Goal: Navigation & Orientation: Understand site structure

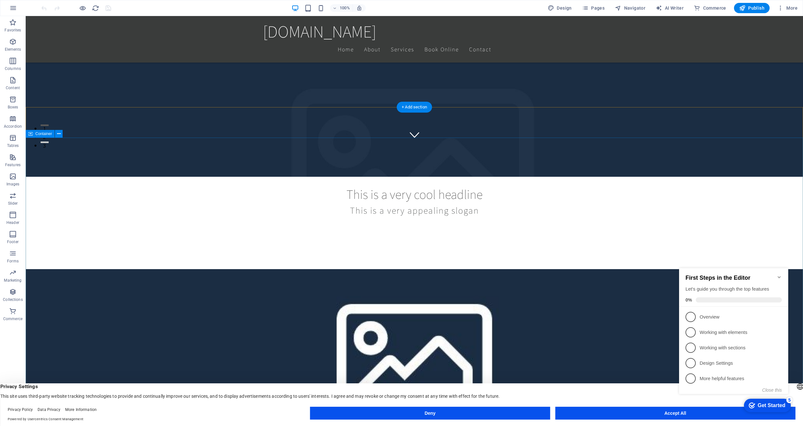
scroll to position [426, 0]
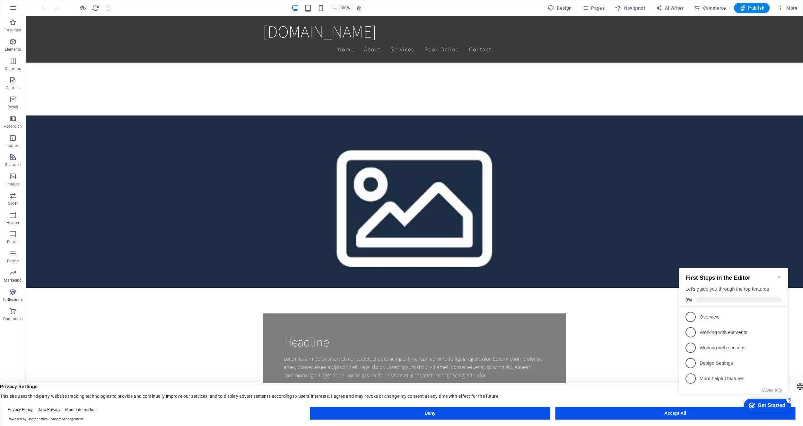
click at [780, 275] on icon "Minimize checklist" at bounding box center [778, 277] width 5 height 5
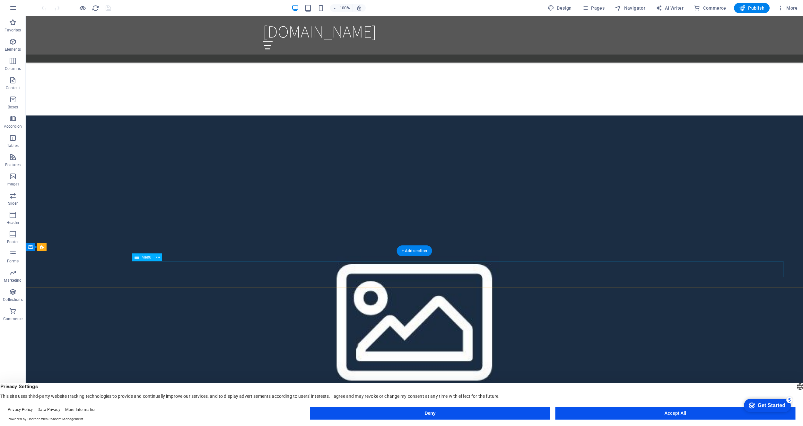
scroll to position [570, 0]
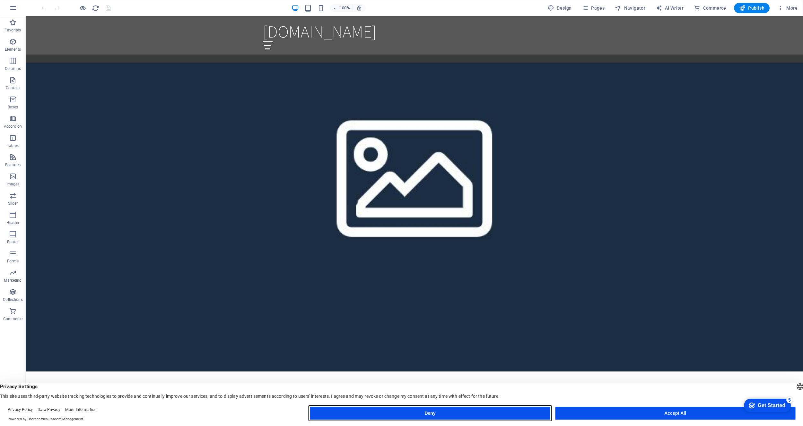
click at [0, 0] on button "Deny" at bounding box center [0, 0] width 0 height 0
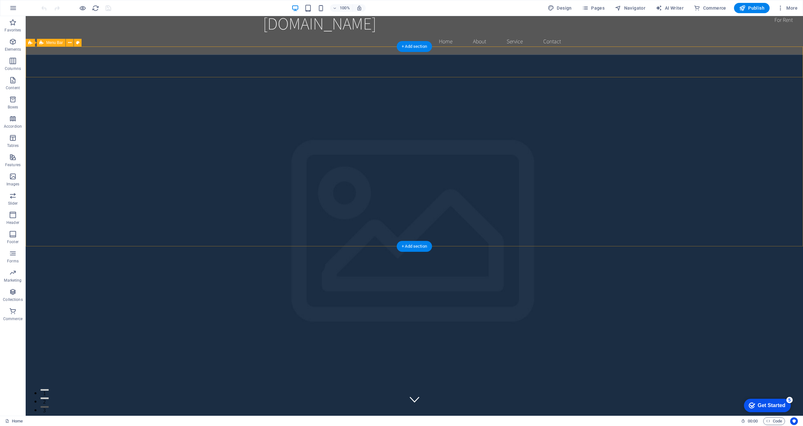
scroll to position [0, 0]
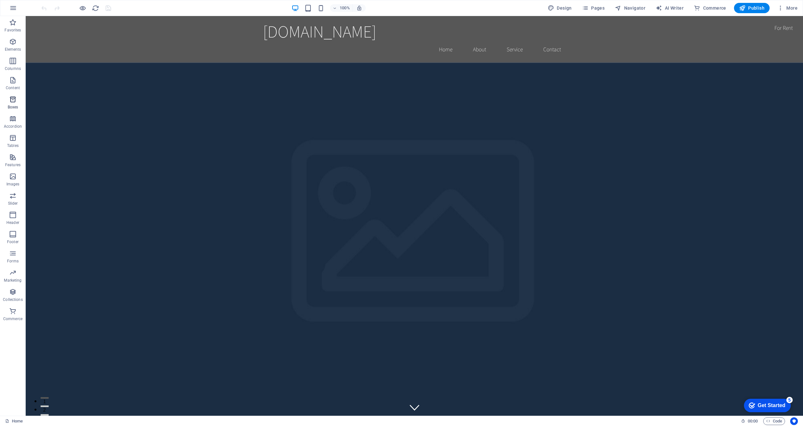
click at [12, 110] on span "Boxes" at bounding box center [13, 103] width 26 height 15
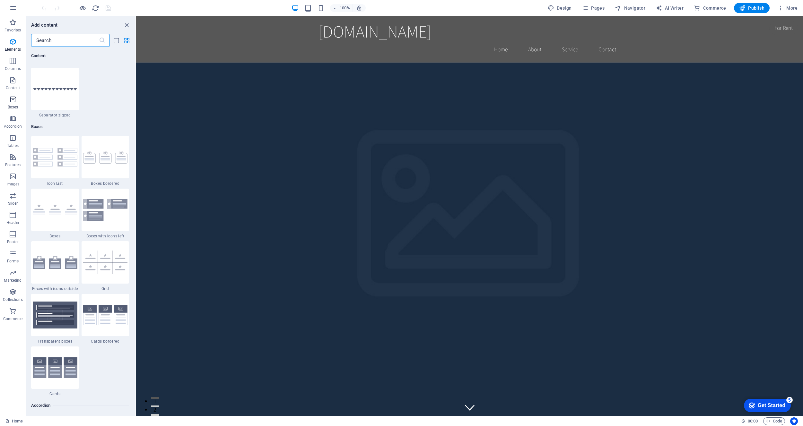
scroll to position [1770, 0]
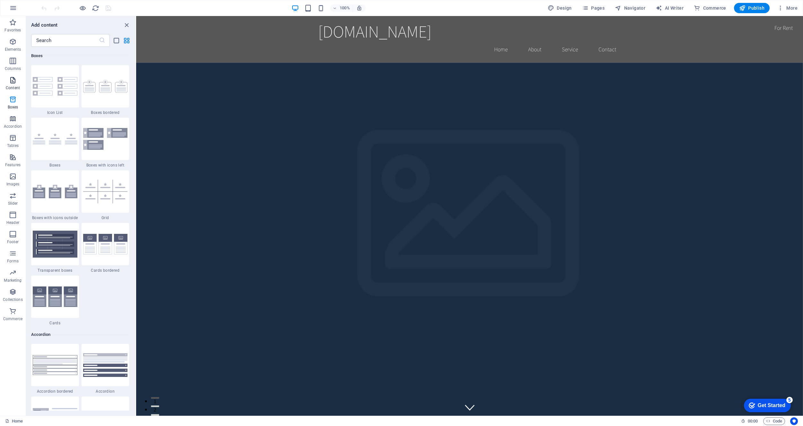
click at [12, 83] on icon "button" at bounding box center [13, 80] width 8 height 8
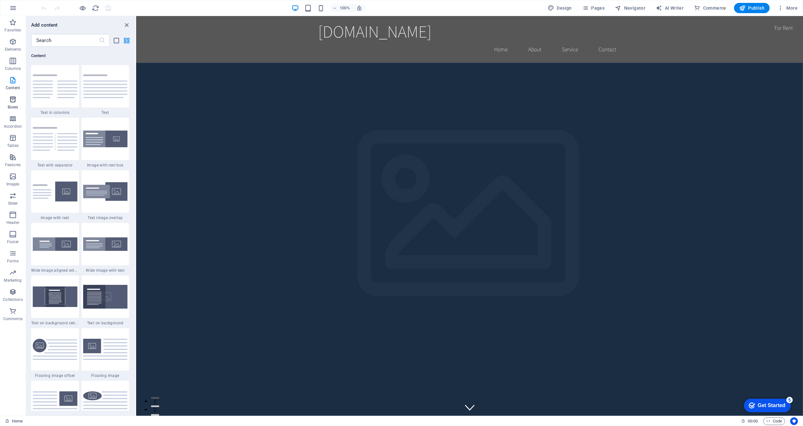
click at [13, 93] on button "Boxes" at bounding box center [13, 102] width 26 height 19
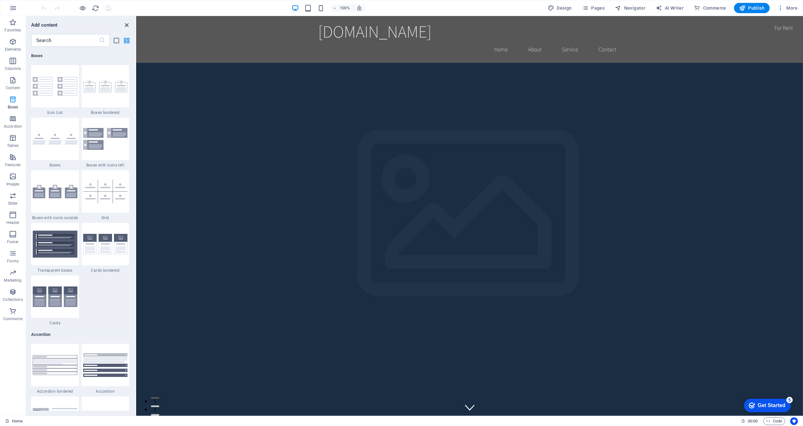
click at [126, 23] on icon "close panel" at bounding box center [126, 24] width 7 height 7
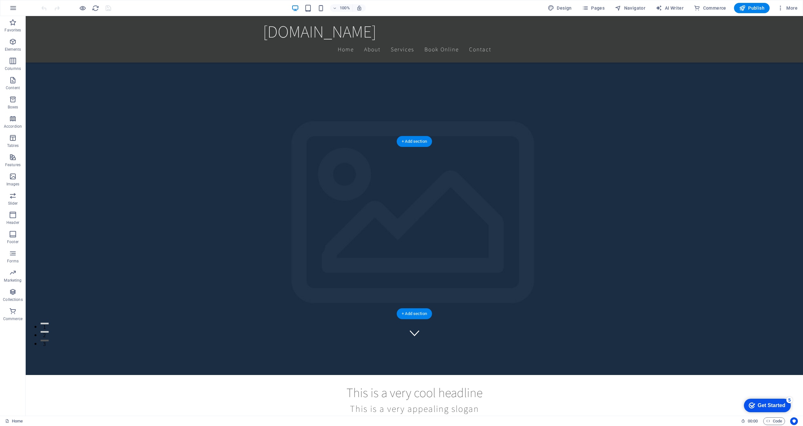
scroll to position [0, 0]
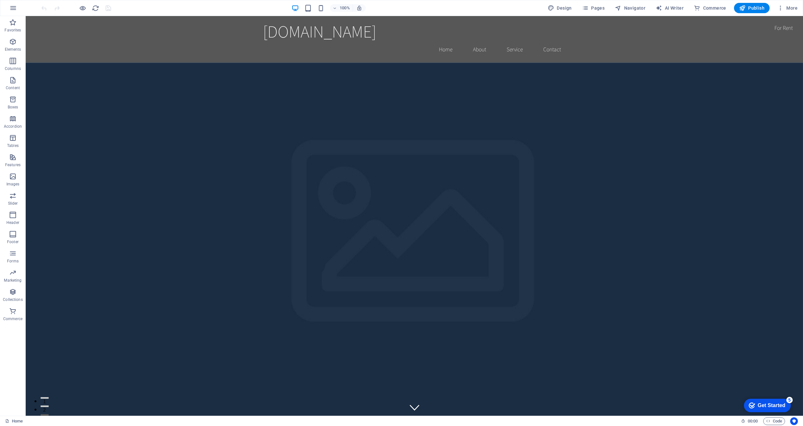
click at [0, 0] on div "100%" at bounding box center [0, 0] width 0 height 0
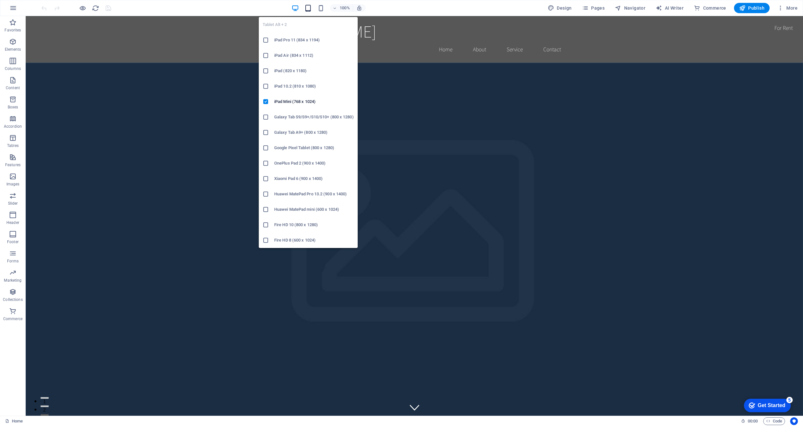
click at [310, 9] on icon "button" at bounding box center [307, 7] width 7 height 7
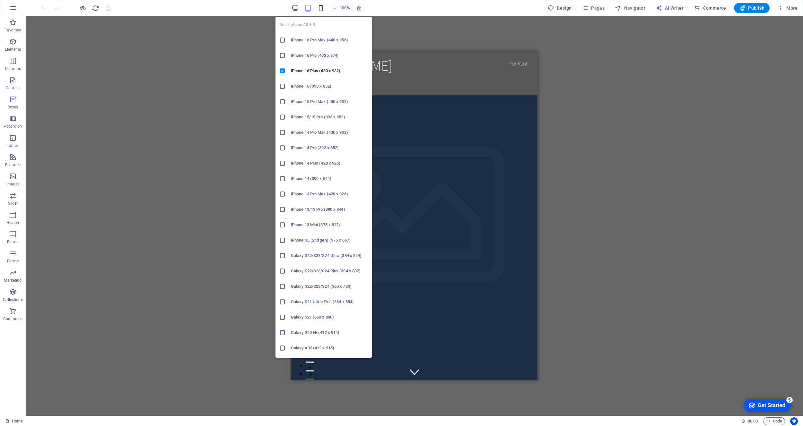
click at [0, 0] on icon "button" at bounding box center [0, 0] width 0 height 0
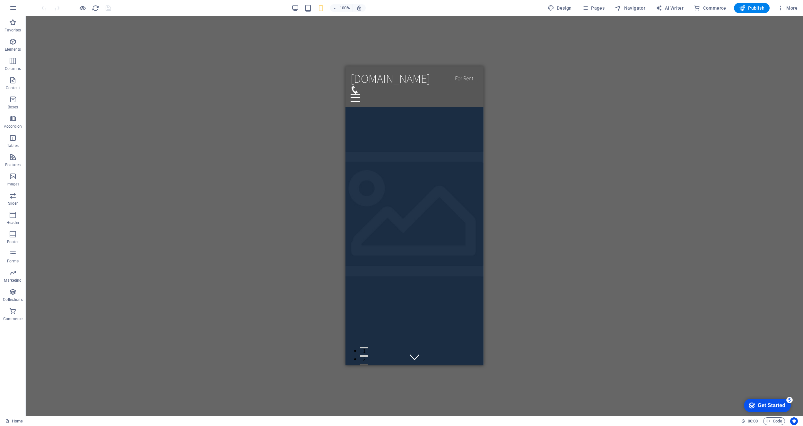
click at [0, 0] on div "100% Design Pages Navigator AI Writer Commerce Publish More" at bounding box center [0, 0] width 0 height 0
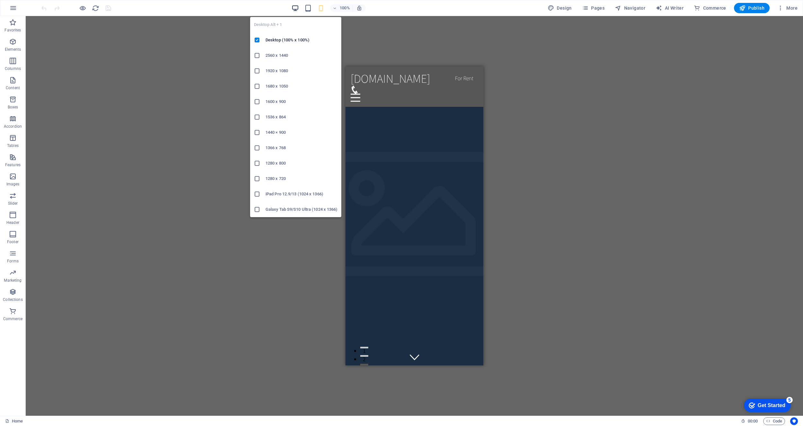
click at [293, 8] on icon "button" at bounding box center [294, 7] width 7 height 7
